Goal: Communication & Community: Answer question/provide support

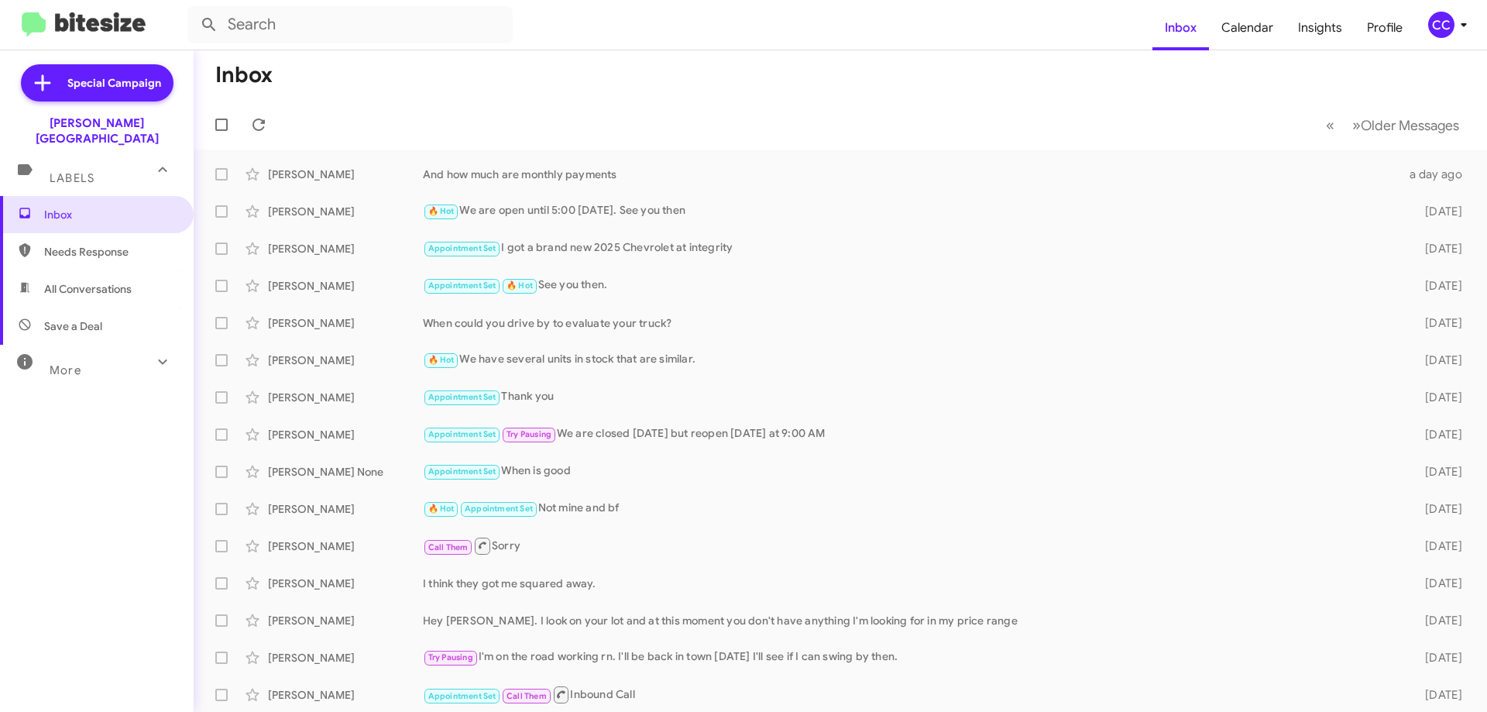
click at [83, 233] on span "Needs Response" at bounding box center [97, 251] width 194 height 37
type input "in:needs-response"
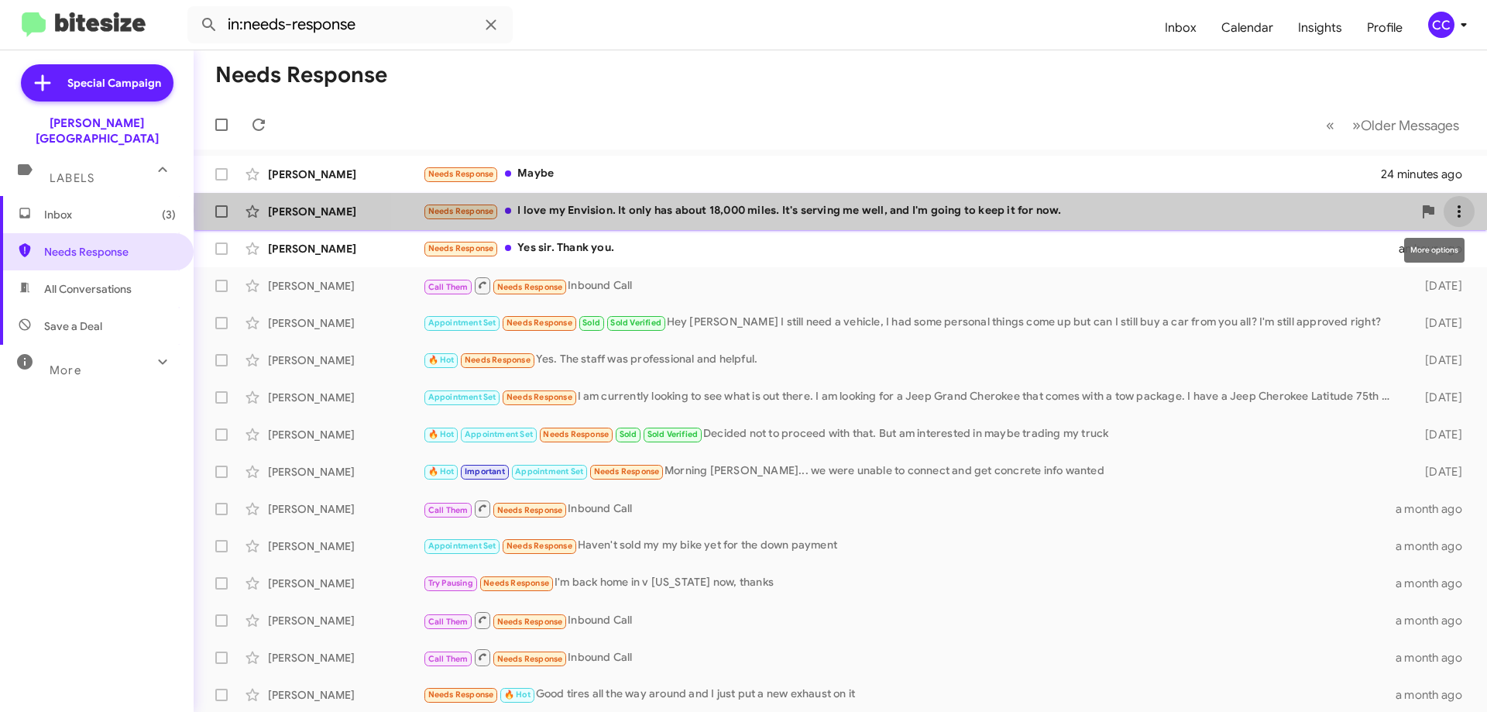
click at [1460, 211] on span at bounding box center [1459, 211] width 31 height 19
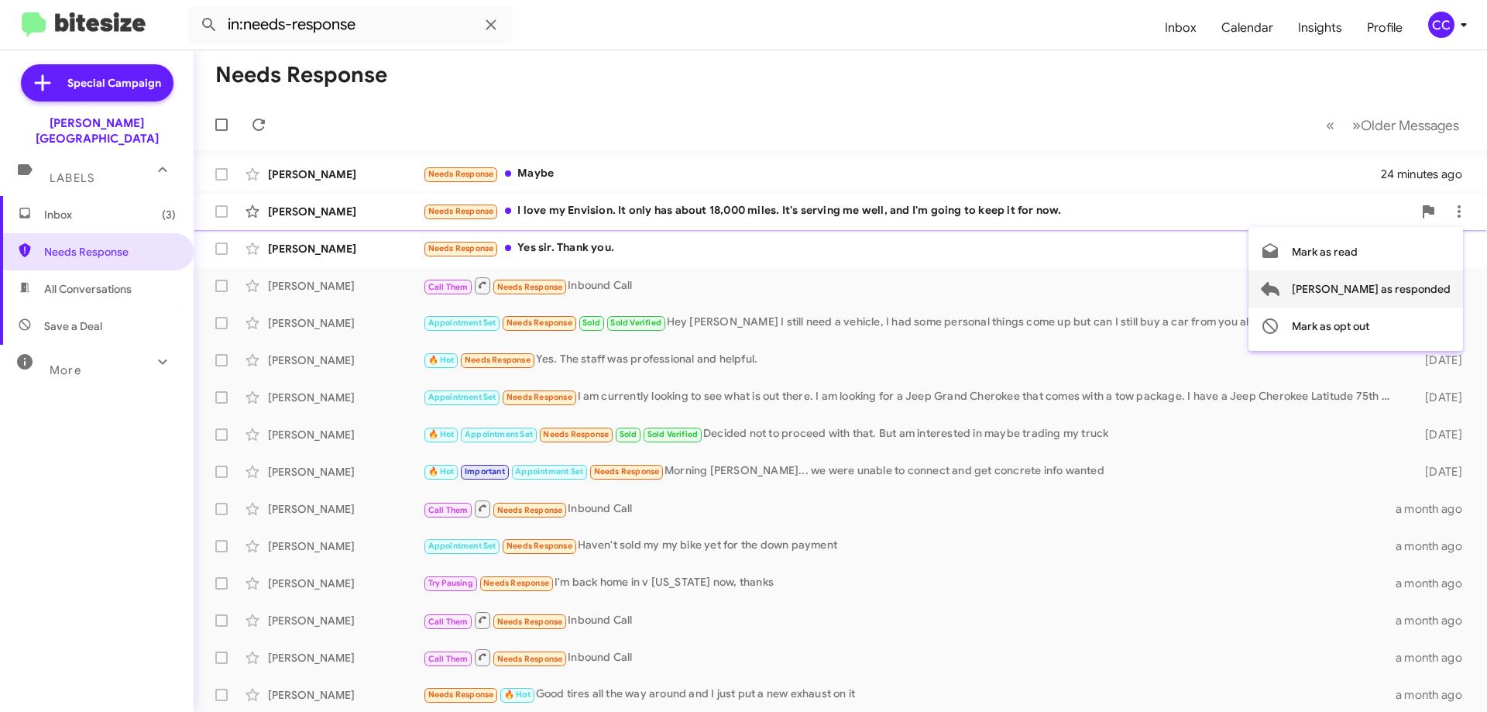
click at [1412, 292] on span "[PERSON_NAME] as responded" at bounding box center [1371, 288] width 159 height 37
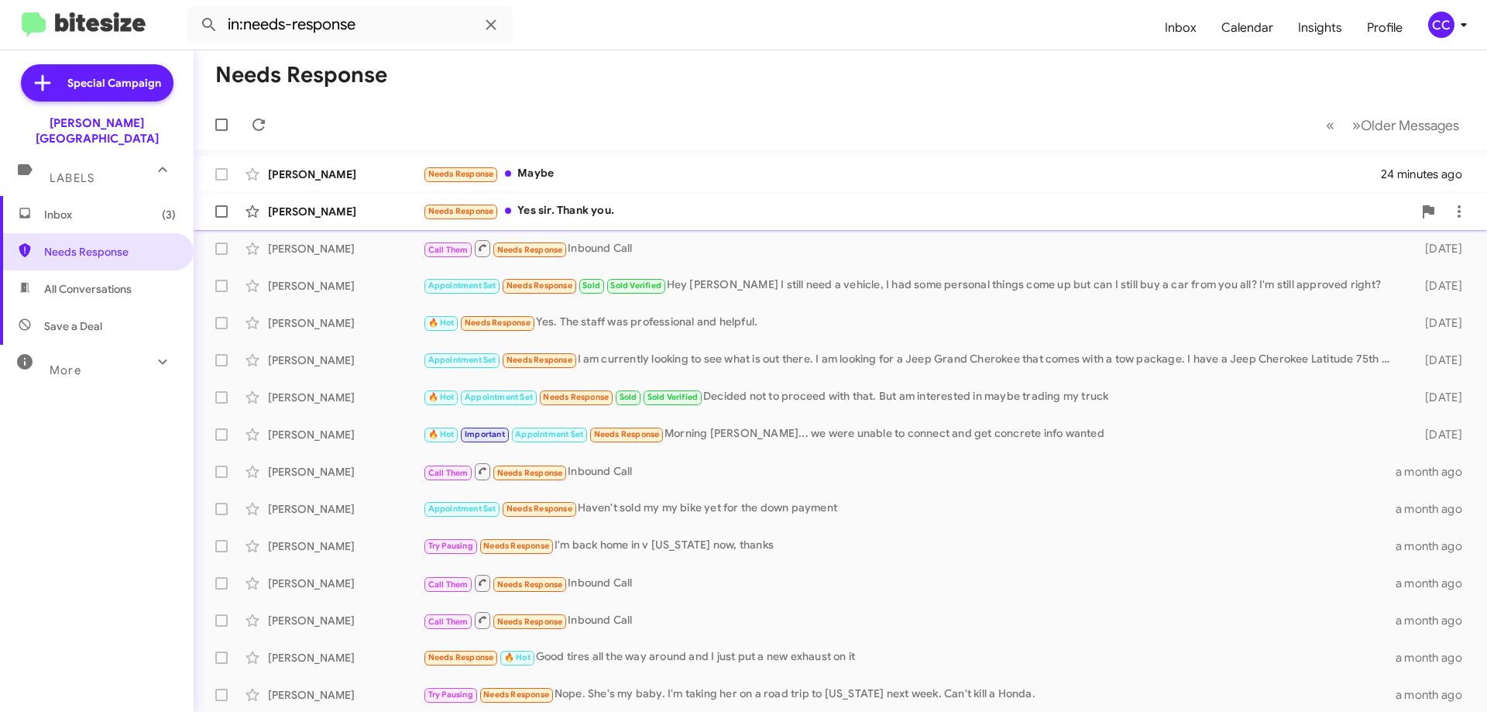
click at [307, 209] on div "[PERSON_NAME]" at bounding box center [345, 211] width 155 height 15
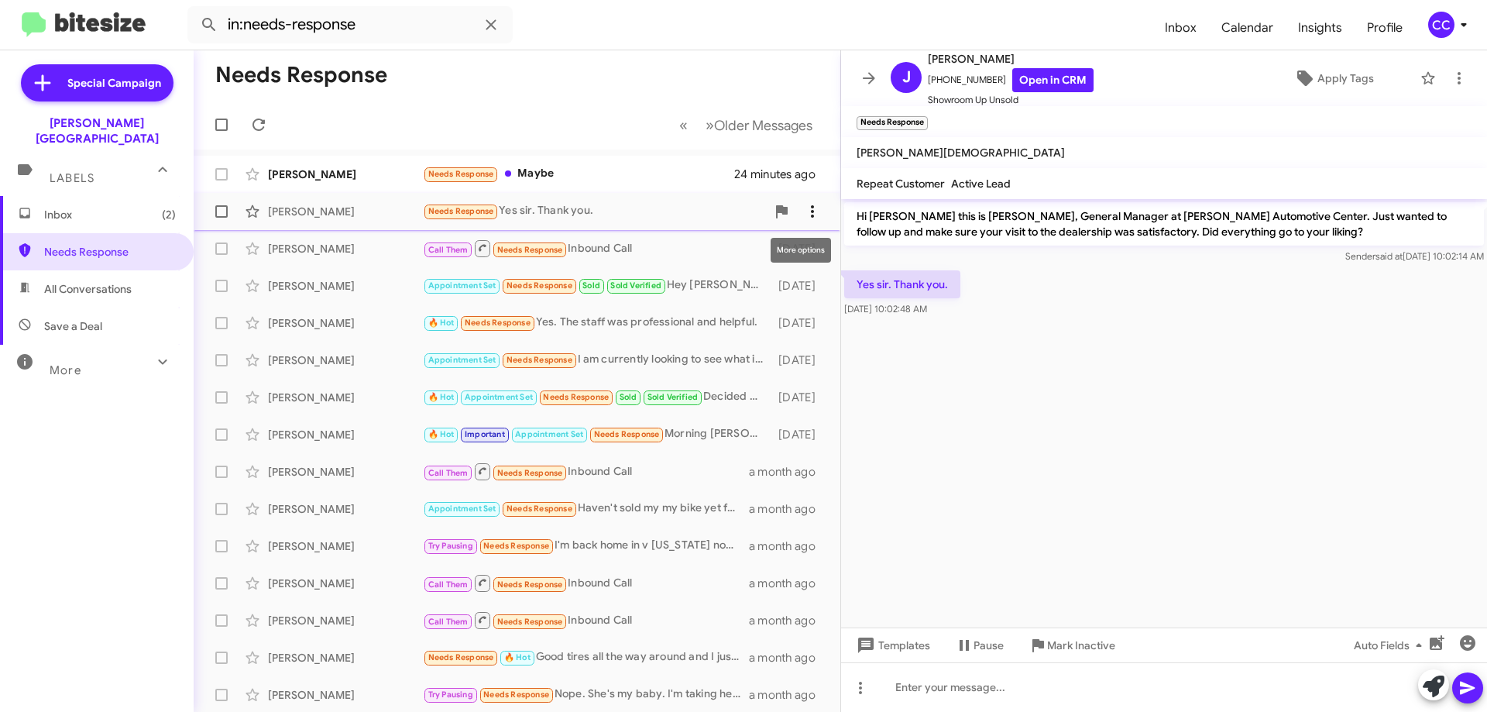
click at [803, 202] on icon at bounding box center [812, 211] width 19 height 19
click at [772, 284] on span "[PERSON_NAME] as responded" at bounding box center [724, 288] width 159 height 37
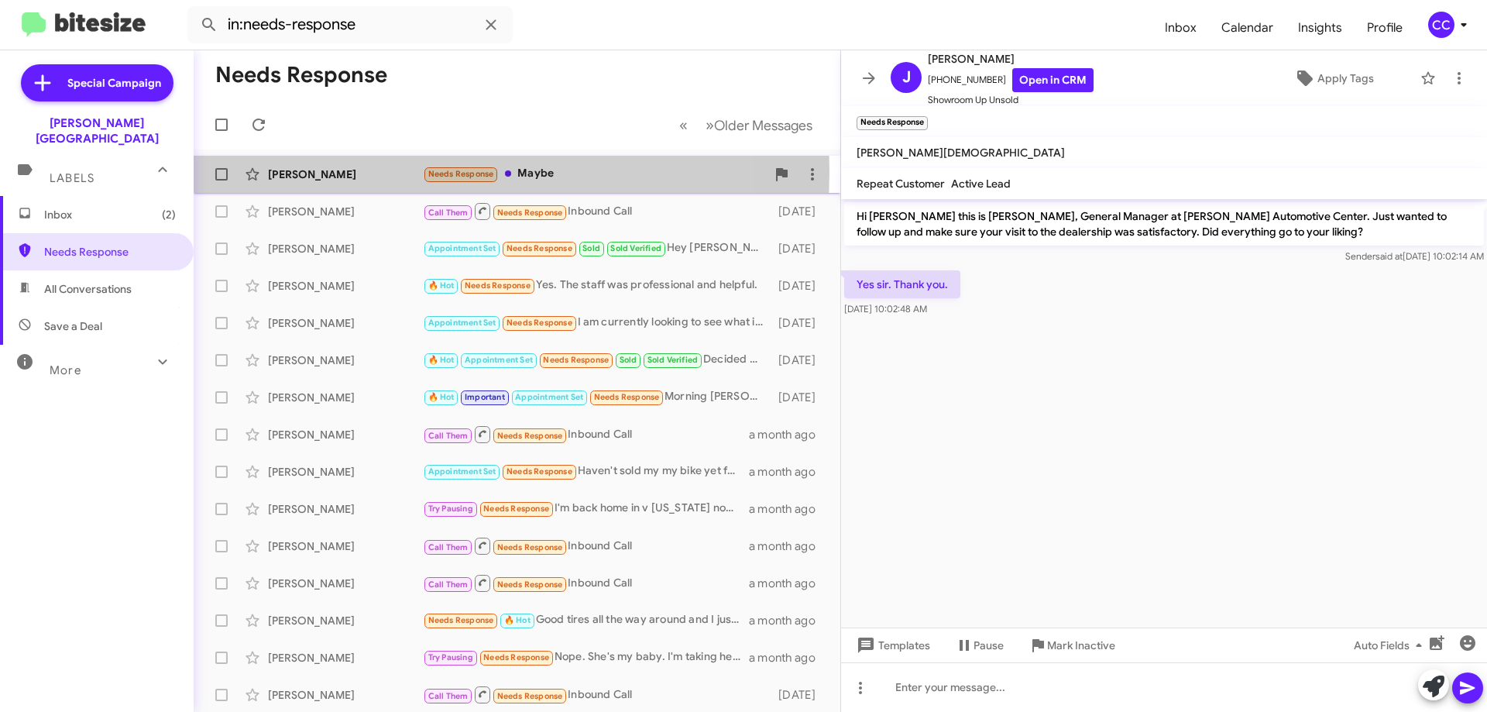
click at [300, 171] on div "[PERSON_NAME]" at bounding box center [345, 174] width 155 height 15
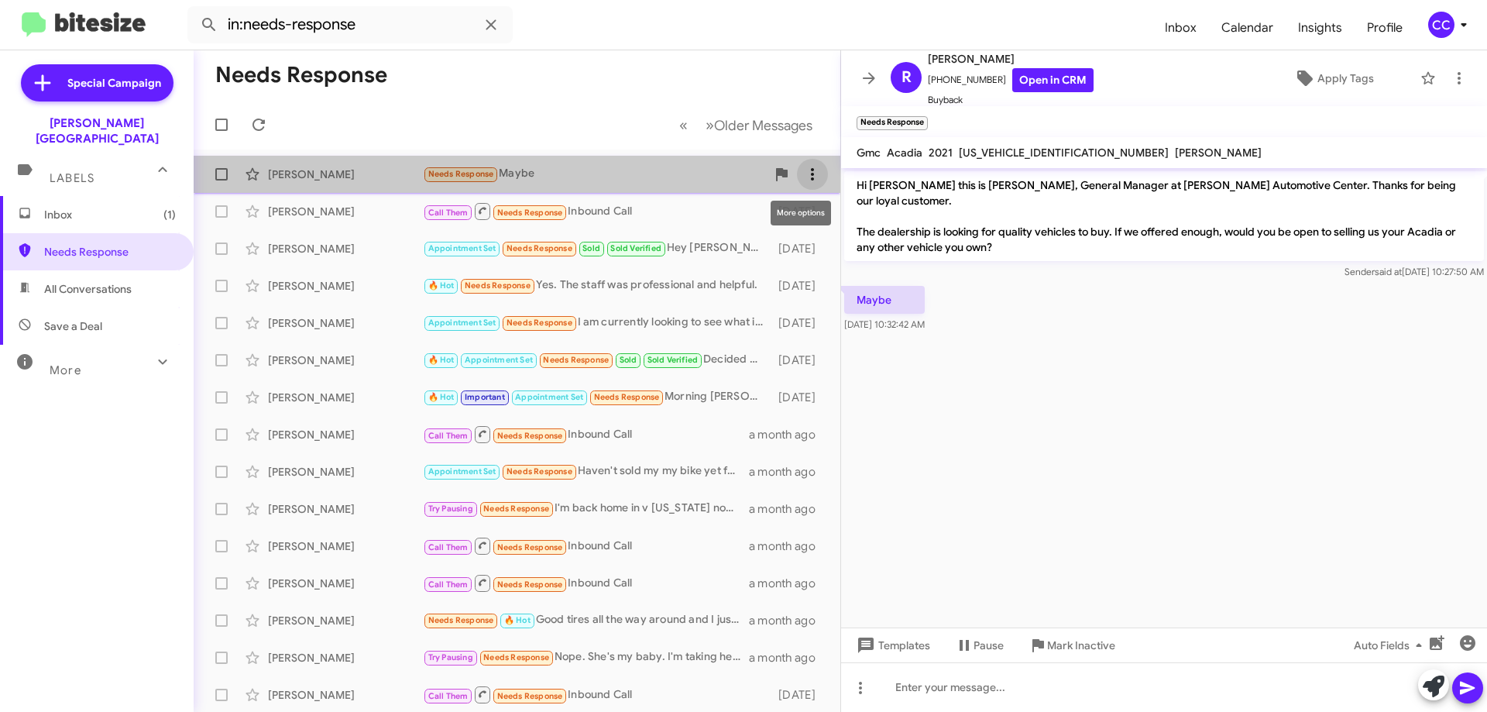
click at [803, 167] on icon at bounding box center [812, 174] width 19 height 19
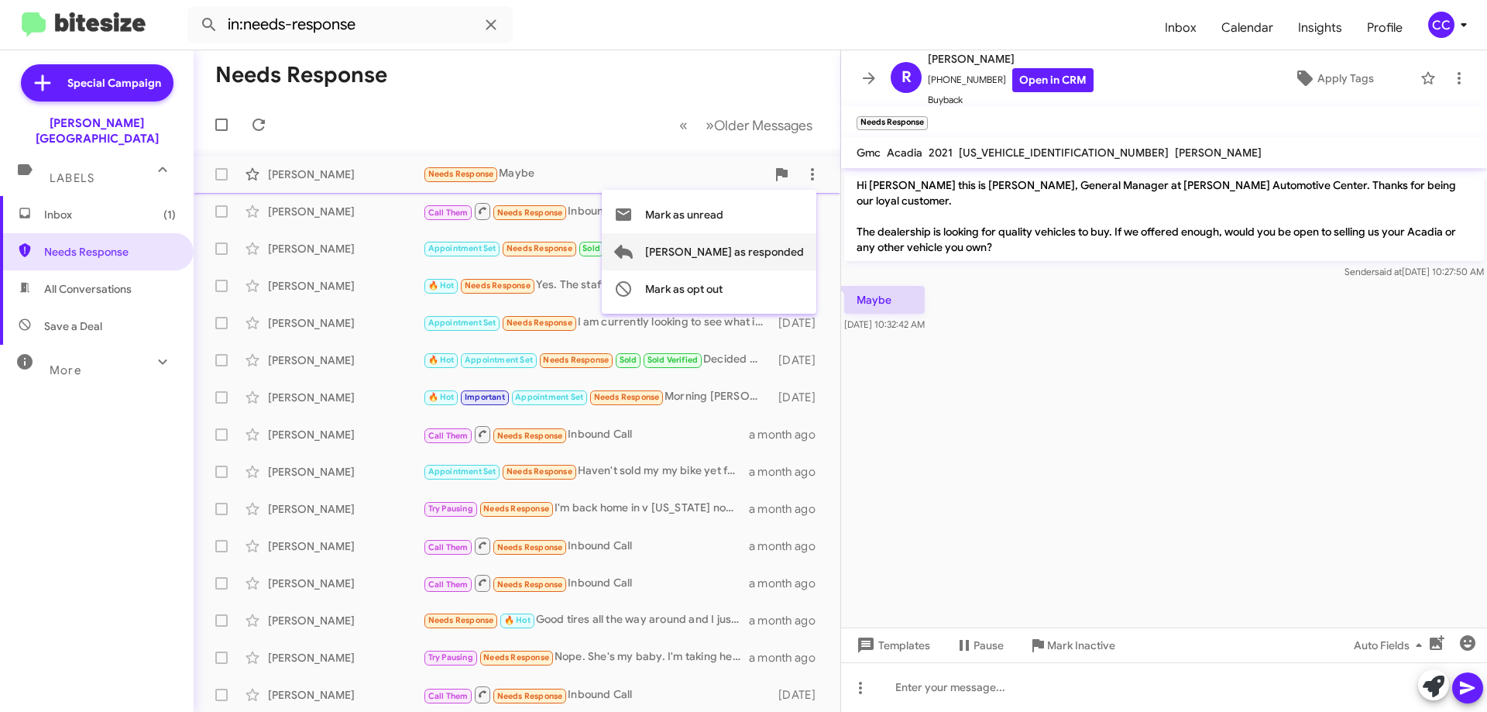
click at [792, 249] on span "[PERSON_NAME] as responded" at bounding box center [724, 251] width 159 height 37
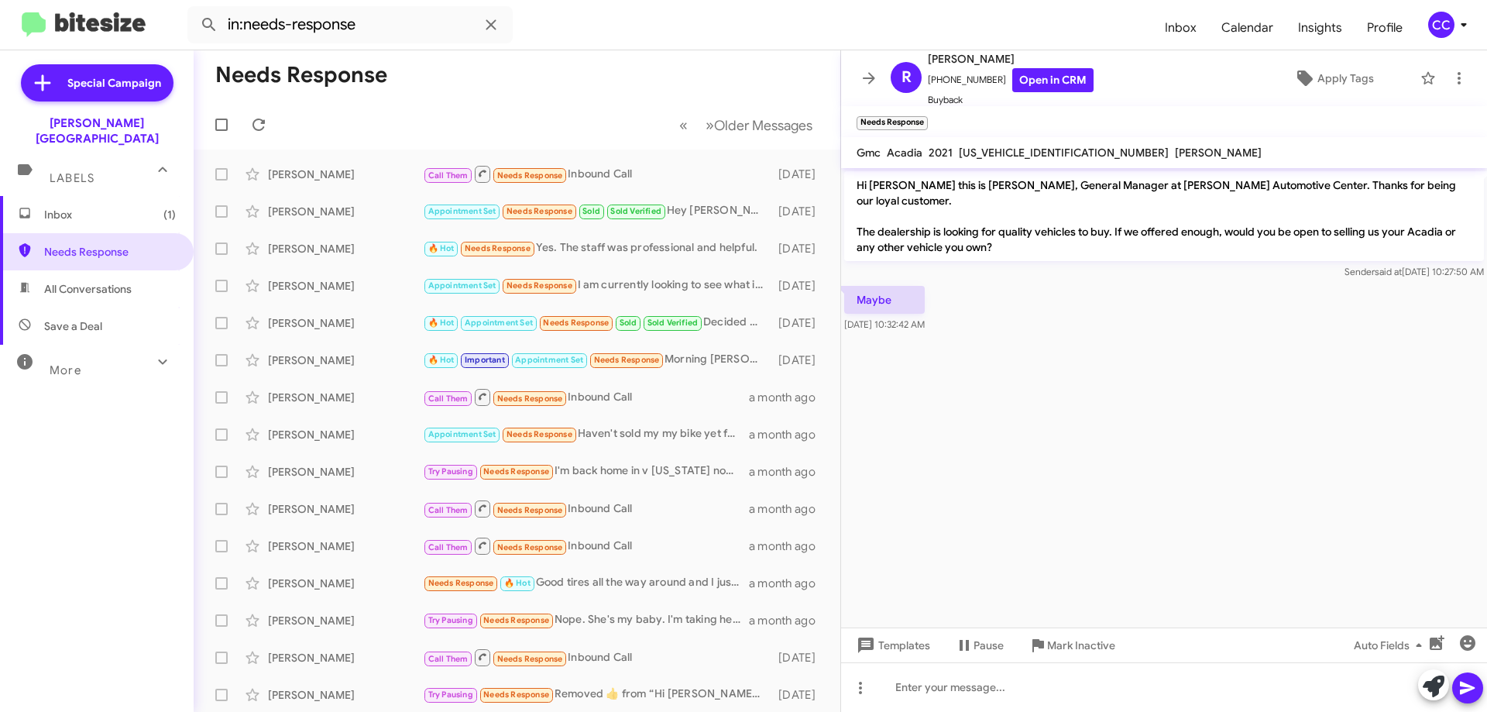
click at [53, 207] on span "Inbox (1)" at bounding box center [110, 214] width 132 height 15
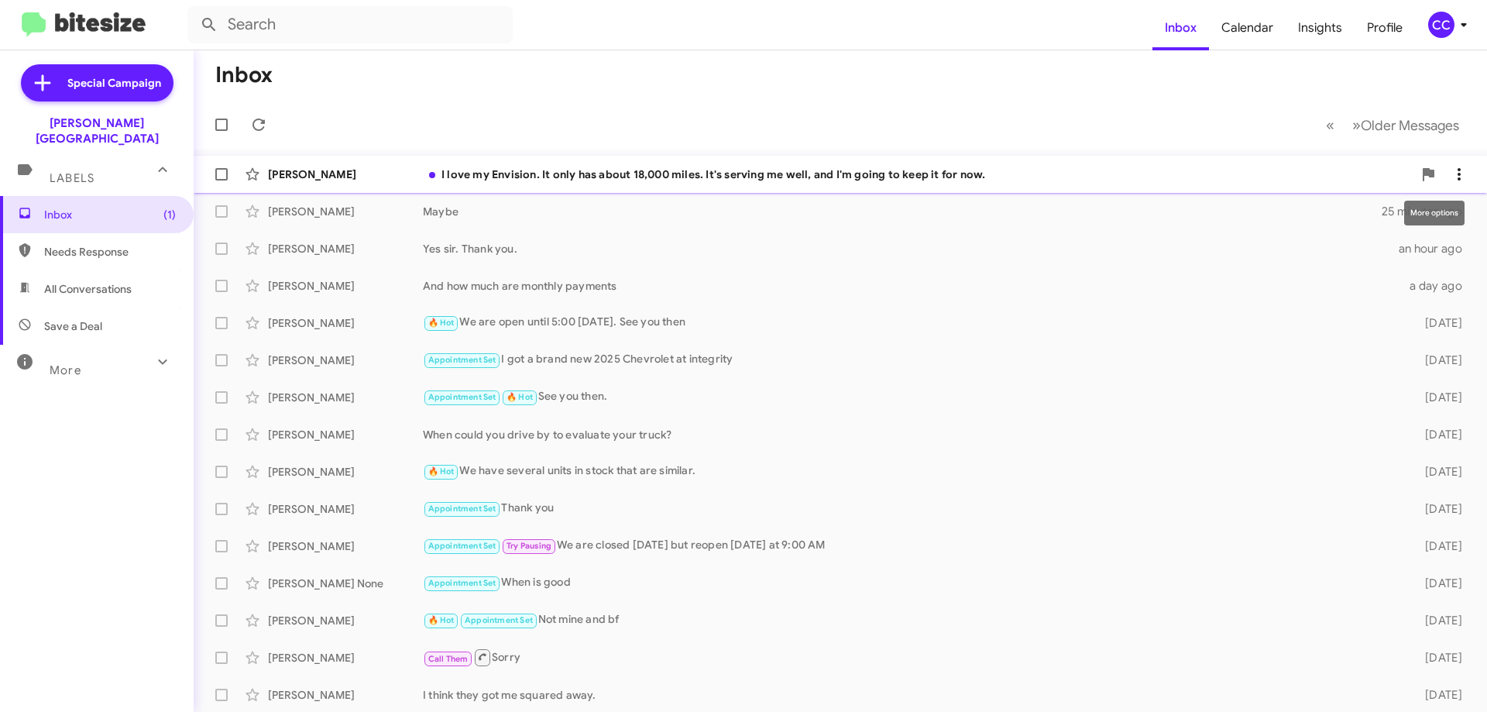
click at [1450, 165] on icon at bounding box center [1459, 174] width 19 height 19
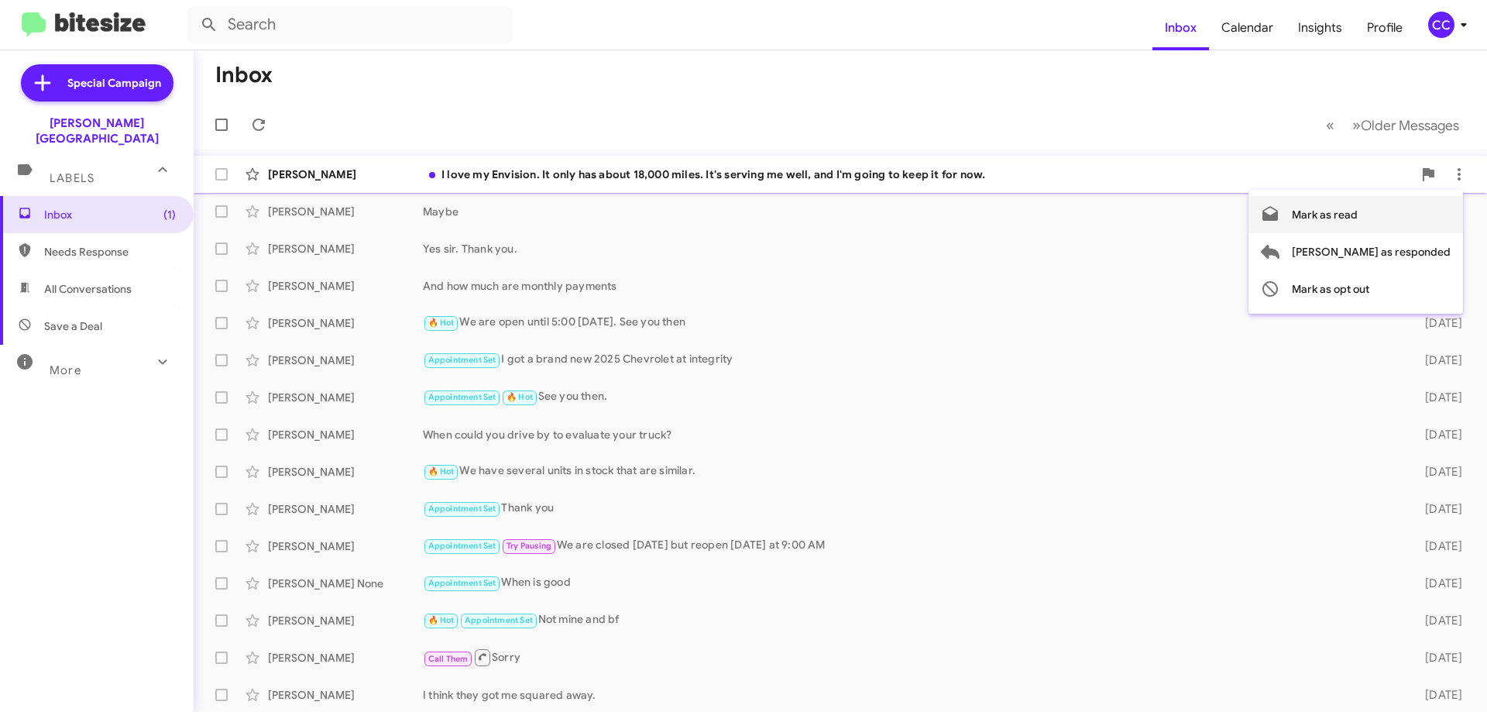
click at [1358, 218] on span "Mark as read" at bounding box center [1325, 214] width 66 height 37
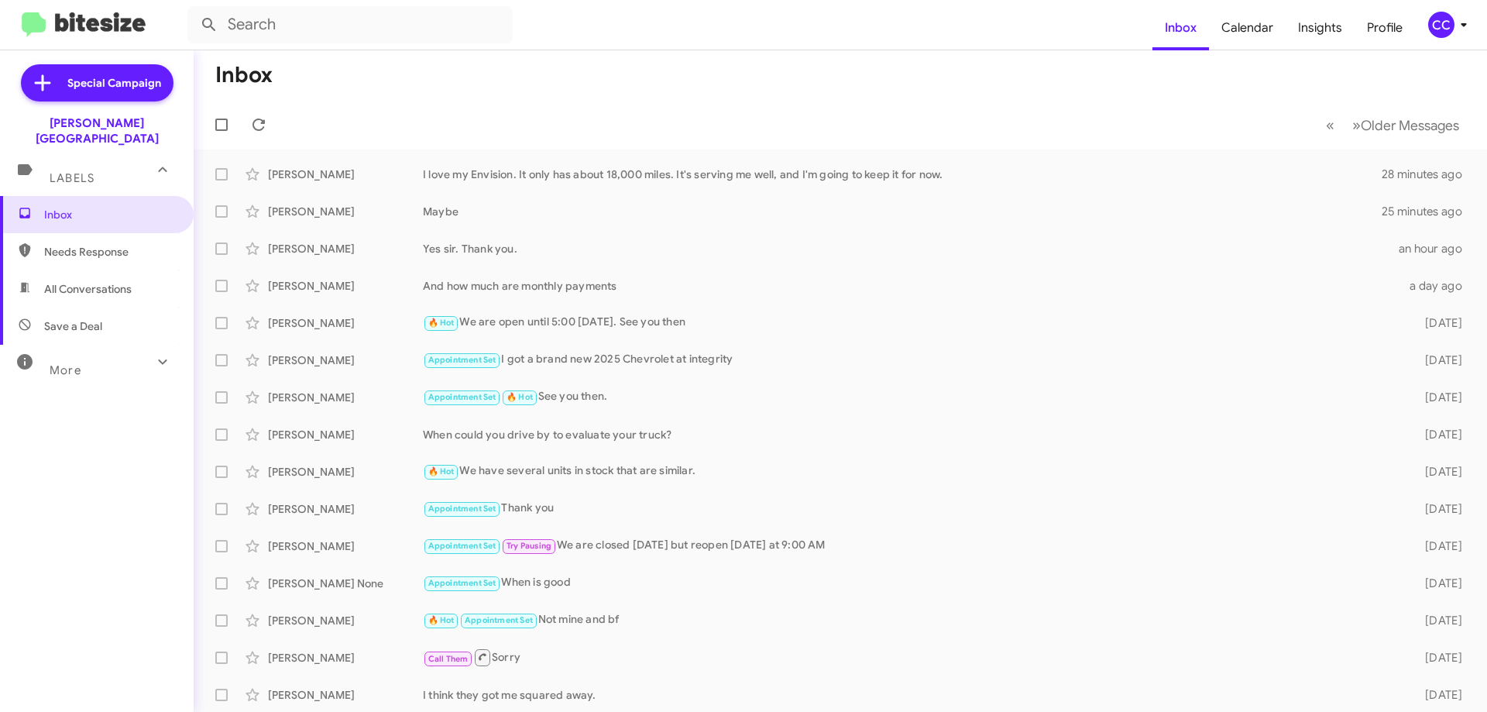
click at [101, 244] on span "Needs Response" at bounding box center [110, 251] width 132 height 15
type input "in:needs-response"
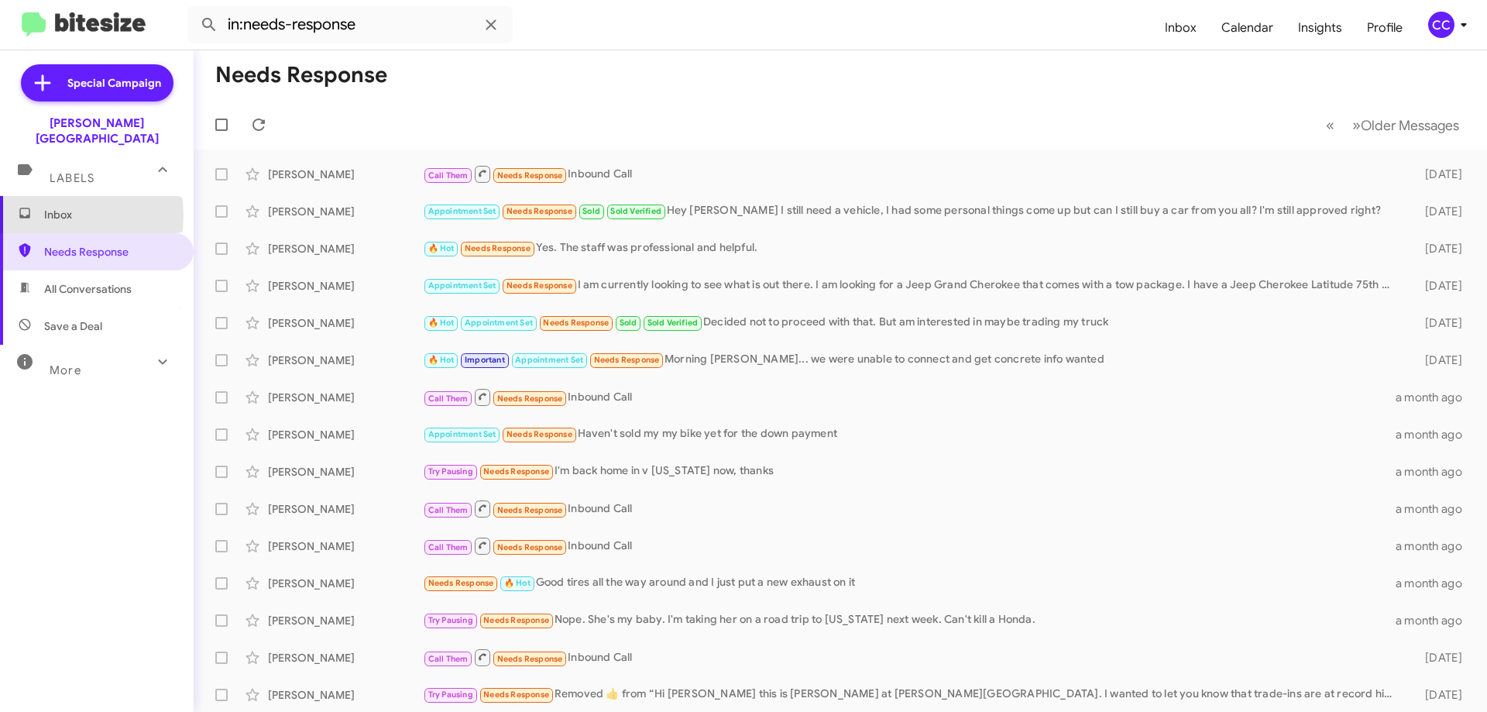
click at [58, 207] on span "Inbox" at bounding box center [110, 214] width 132 height 15
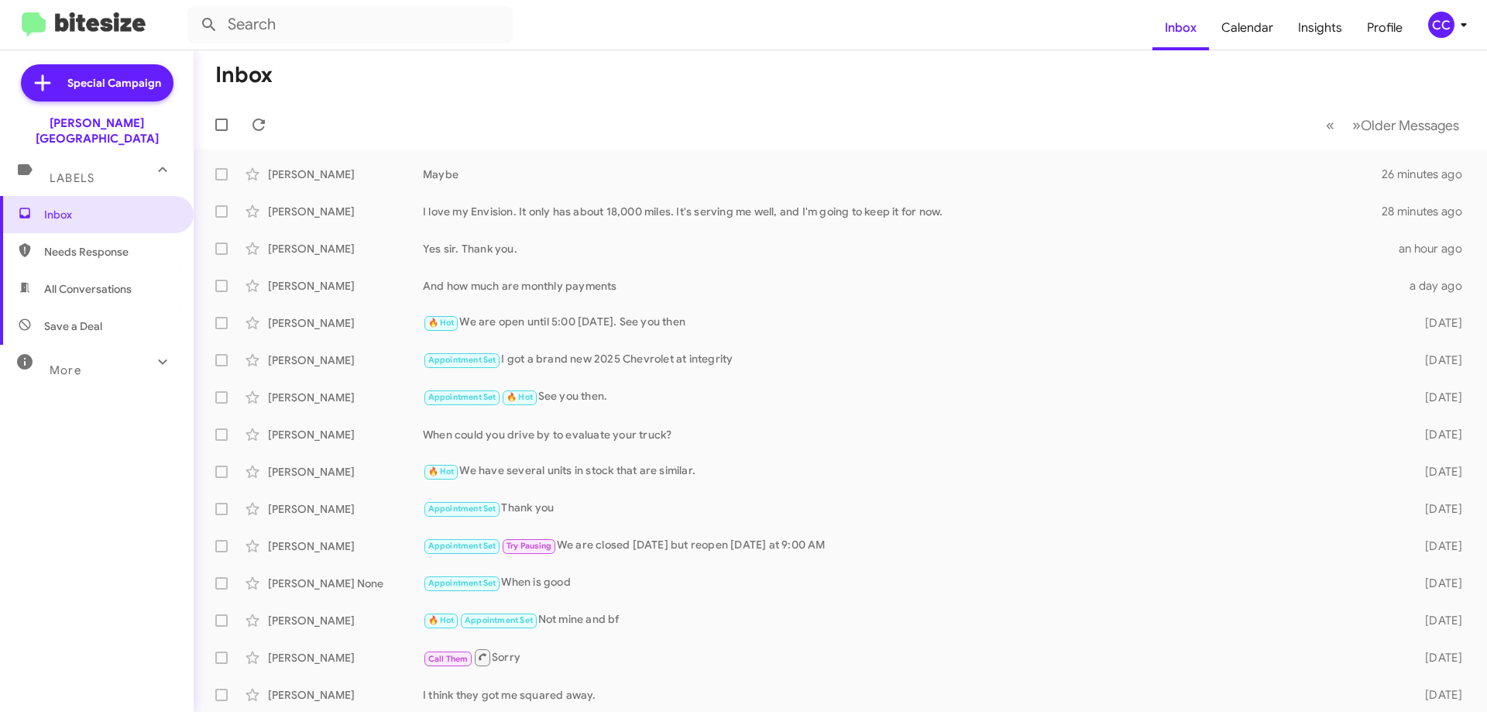
click at [64, 281] on span "All Conversations" at bounding box center [88, 288] width 88 height 15
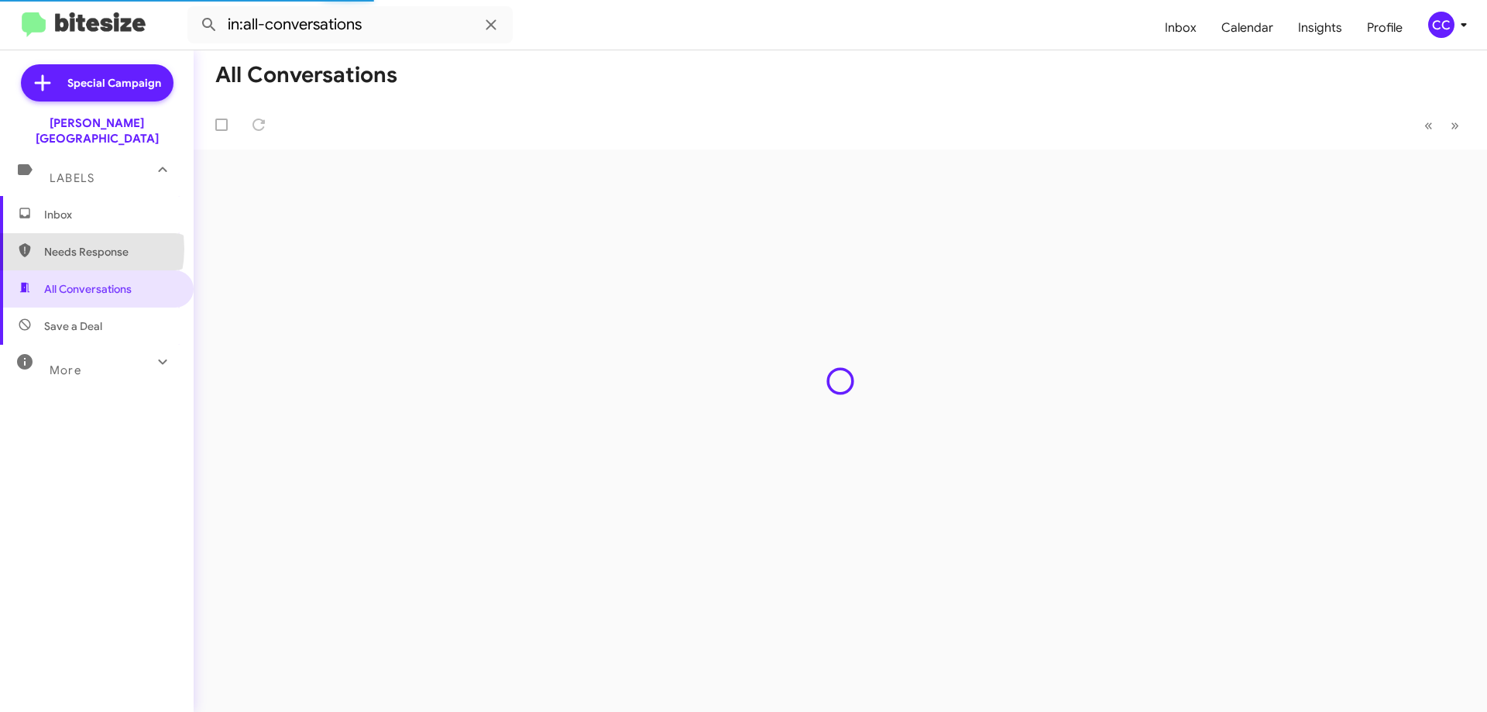
click at [71, 244] on span "Needs Response" at bounding box center [110, 251] width 132 height 15
type input "in:needs-response"
